Goal: Task Accomplishment & Management: Complete application form

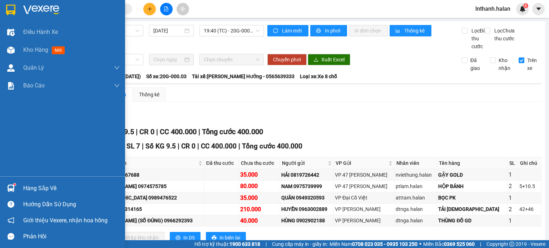
click at [15, 190] on div at bounding box center [11, 188] width 13 height 13
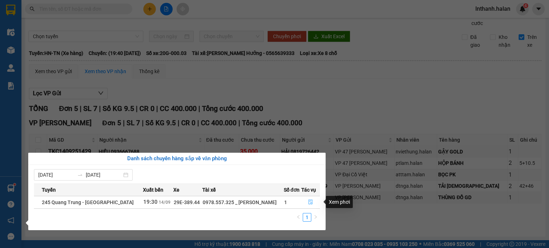
click at [308, 200] on icon "file-done" at bounding box center [310, 202] width 5 height 5
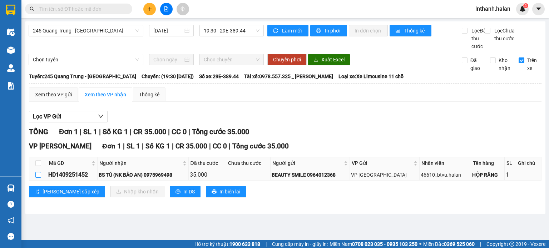
click at [37, 178] on input "checkbox" at bounding box center [38, 175] width 6 height 6
checkbox input "true"
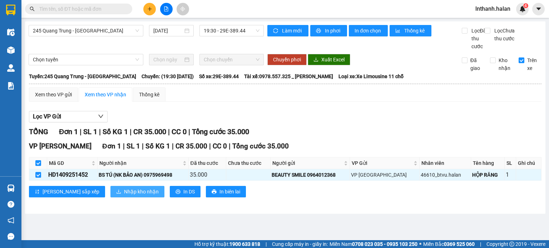
click at [124, 196] on span "Nhập kho nhận" at bounding box center [141, 192] width 35 height 8
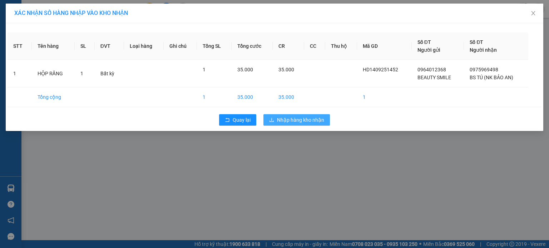
click at [305, 125] on button "Nhập hàng kho nhận" at bounding box center [296, 119] width 66 height 11
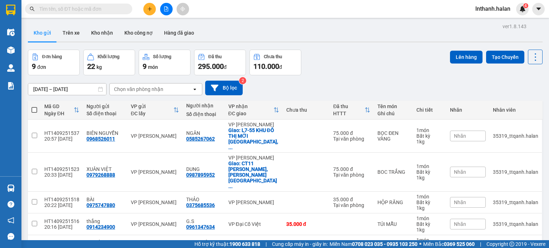
click at [101, 11] on input "text" at bounding box center [81, 9] width 84 height 8
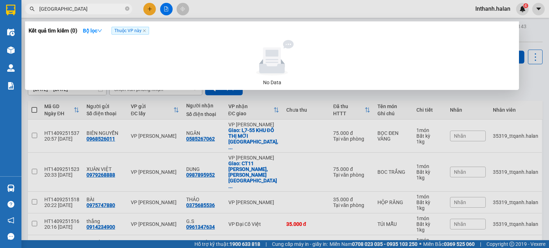
type input "[GEOGRAPHIC_DATA]"
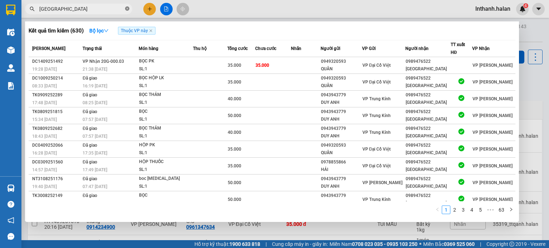
click at [129, 9] on icon "close-circle" at bounding box center [127, 8] width 4 height 4
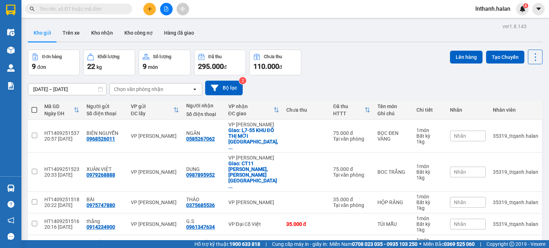
click at [224, 11] on div "Kết quả tìm kiếm ( 630 ) Bộ lọc Thuộc VP này [PERSON_NAME] thái Món hàng Thu hộ…" at bounding box center [274, 9] width 549 height 18
click at [100, 10] on input "text" at bounding box center [81, 9] width 84 height 8
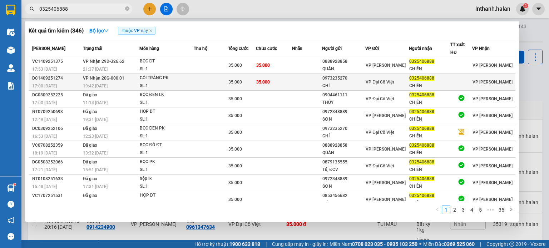
type input "0325406888"
click at [216, 80] on td at bounding box center [211, 82] width 35 height 17
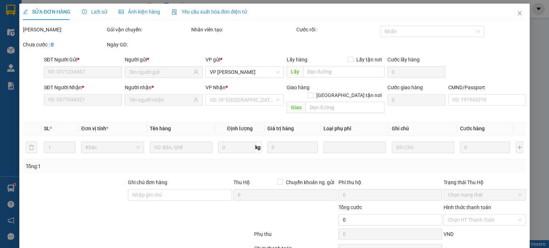
type input "0973235270"
type input "CHÍ"
type input "0325406888"
type input "CHIẾN"
type input "35.000"
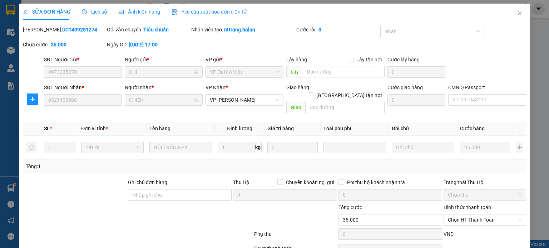
scroll to position [31, 0]
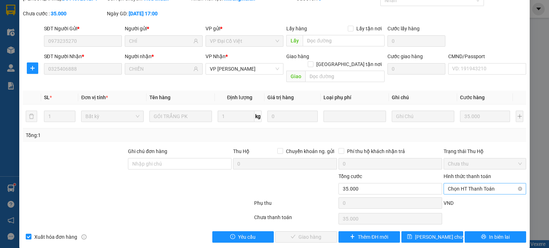
click at [478, 185] on span "Chọn HT Thanh Toán" at bounding box center [485, 189] width 74 height 11
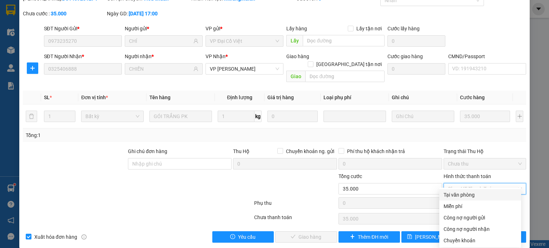
click at [468, 194] on div "Tại văn phòng" at bounding box center [479, 195] width 73 height 8
type input "0"
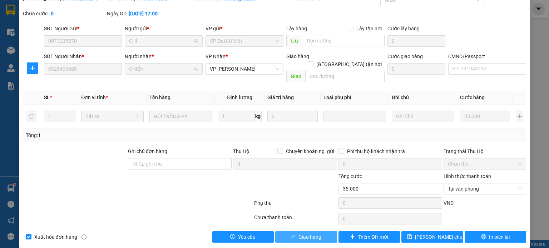
click at [317, 233] on span "Giao hàng" at bounding box center [309, 237] width 23 height 8
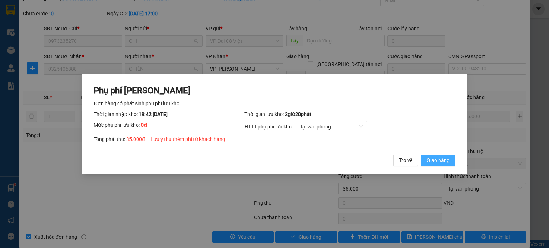
click at [433, 156] on span "Giao hàng" at bounding box center [437, 160] width 23 height 8
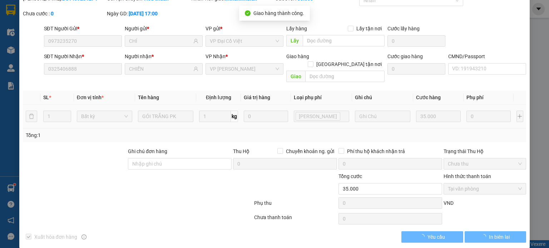
scroll to position [0, 0]
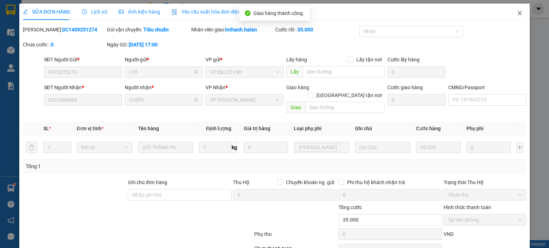
click at [516, 16] on icon "close" at bounding box center [519, 13] width 6 height 6
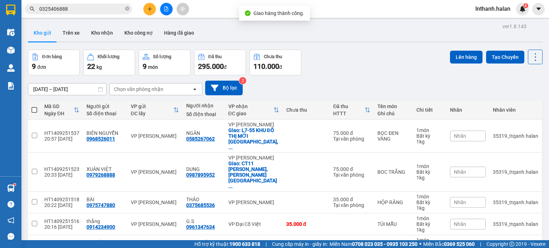
click at [89, 11] on input "0325406888" at bounding box center [81, 9] width 84 height 8
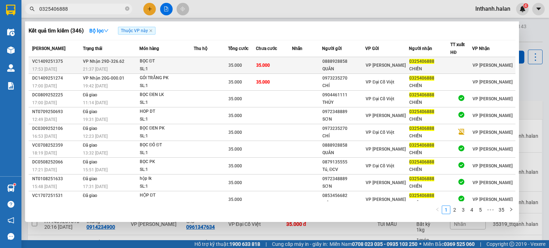
click at [236, 60] on td "35.000" at bounding box center [242, 65] width 28 height 17
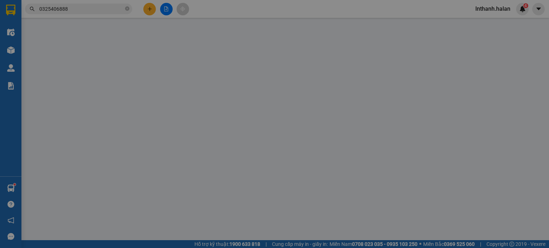
type input "0888928858"
type input "QUÂN"
type input "0325406888"
type input "CHIẾN"
type input "35.000"
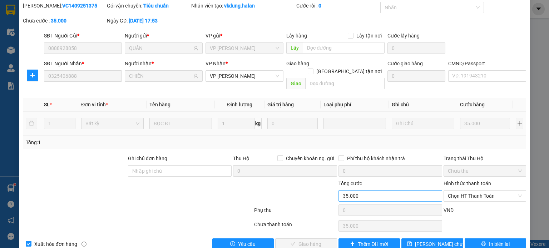
scroll to position [31, 0]
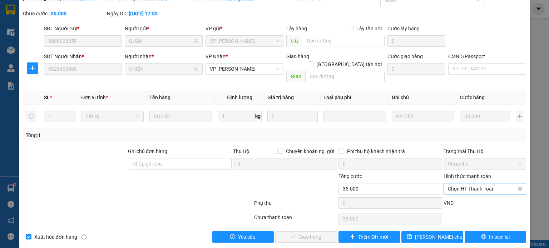
click at [460, 184] on span "Chọn HT Thanh Toán" at bounding box center [485, 189] width 74 height 11
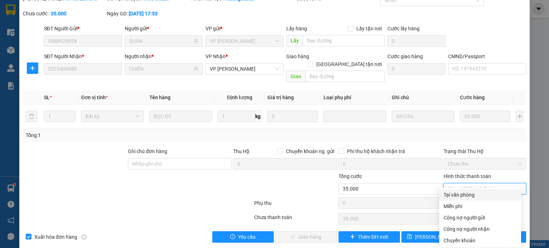
click at [456, 195] on div "Tại văn phòng" at bounding box center [479, 195] width 73 height 8
type input "0"
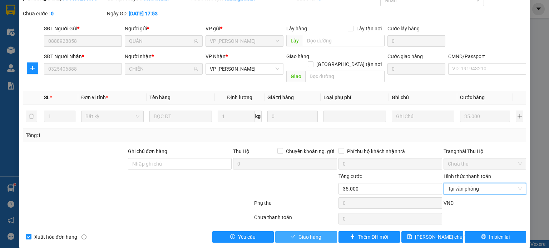
click at [303, 233] on span "Giao hàng" at bounding box center [309, 237] width 23 height 8
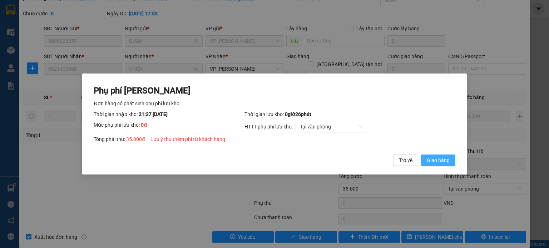
click at [430, 156] on button "Giao hàng" at bounding box center [438, 160] width 34 height 11
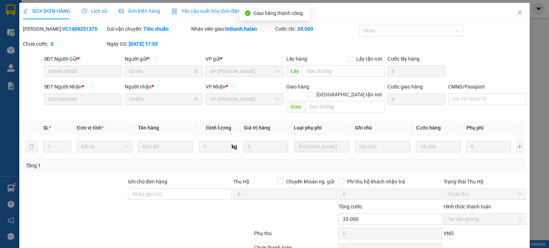
scroll to position [0, 0]
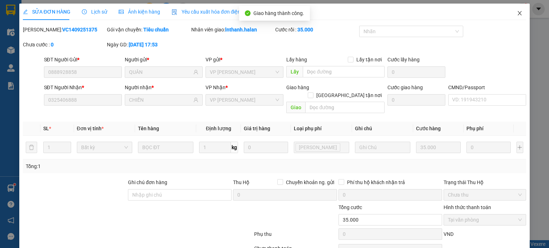
click at [516, 15] on icon "close" at bounding box center [519, 13] width 6 height 6
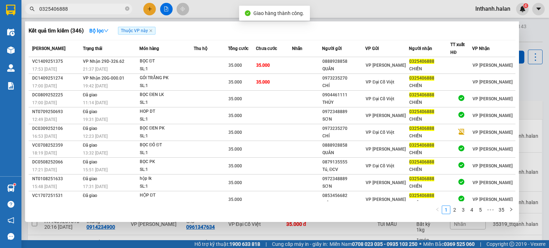
click at [80, 11] on input "0325406888" at bounding box center [81, 9] width 84 height 8
click at [83, 10] on input "0325406888" at bounding box center [81, 9] width 84 height 8
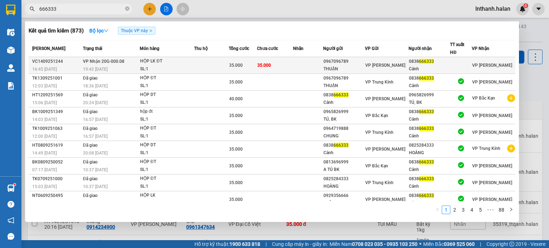
type input "666333"
click at [173, 67] on div "SL: 1" at bounding box center [167, 69] width 54 height 8
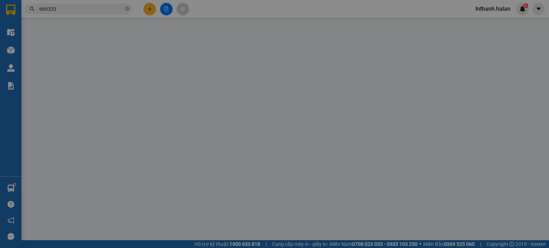
type input "0967096789"
type input "THUẬN"
type input "0838666333"
type input "Cảnh"
type input "35.000"
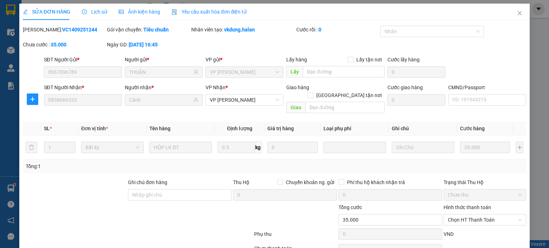
scroll to position [31, 0]
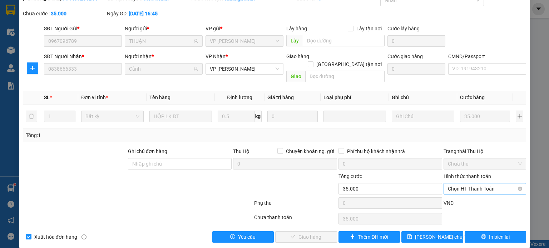
click at [473, 184] on span "Chọn HT Thanh Toán" at bounding box center [485, 189] width 74 height 11
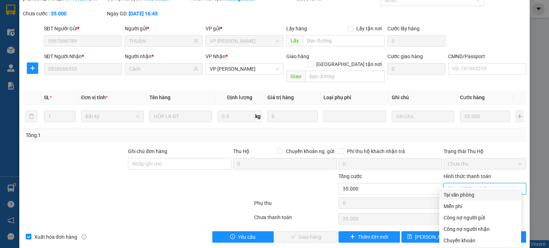
click at [461, 193] on div "Tại văn phòng" at bounding box center [479, 195] width 73 height 8
type input "0"
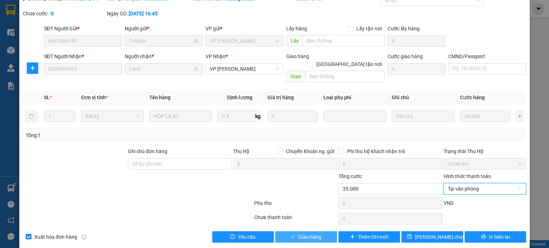
click at [318, 231] on button "Giao hàng" at bounding box center [306, 236] width 62 height 11
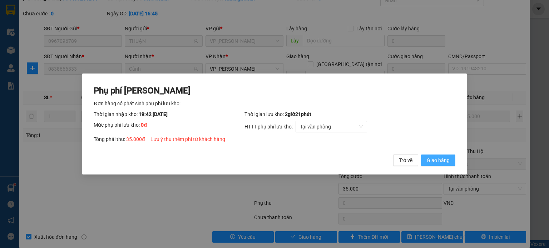
click at [434, 160] on span "Giao hàng" at bounding box center [437, 160] width 23 height 8
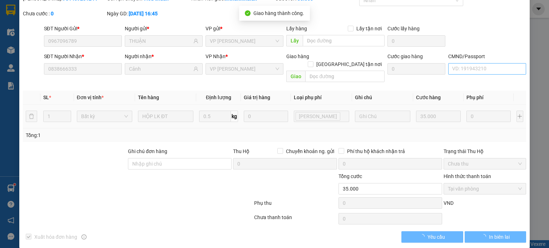
scroll to position [0, 0]
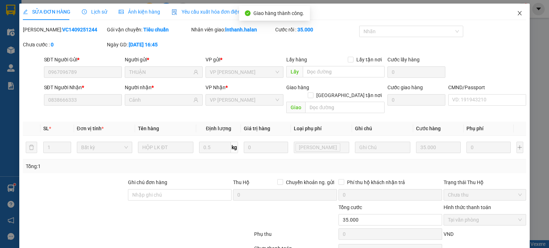
click at [519, 15] on span "Close" at bounding box center [519, 14] width 20 height 20
